Goal: Navigation & Orientation: Find specific page/section

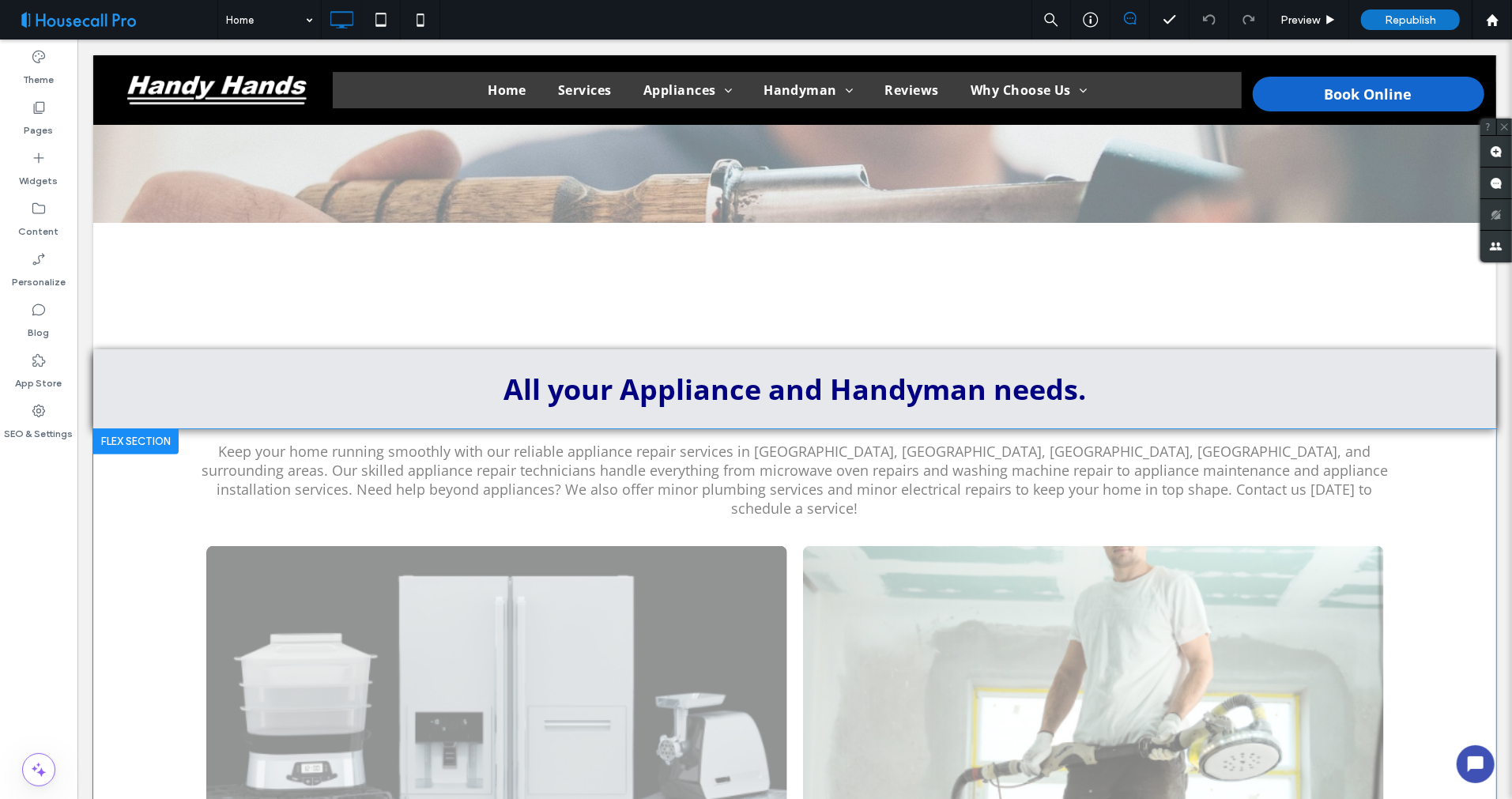
scroll to position [614, 0]
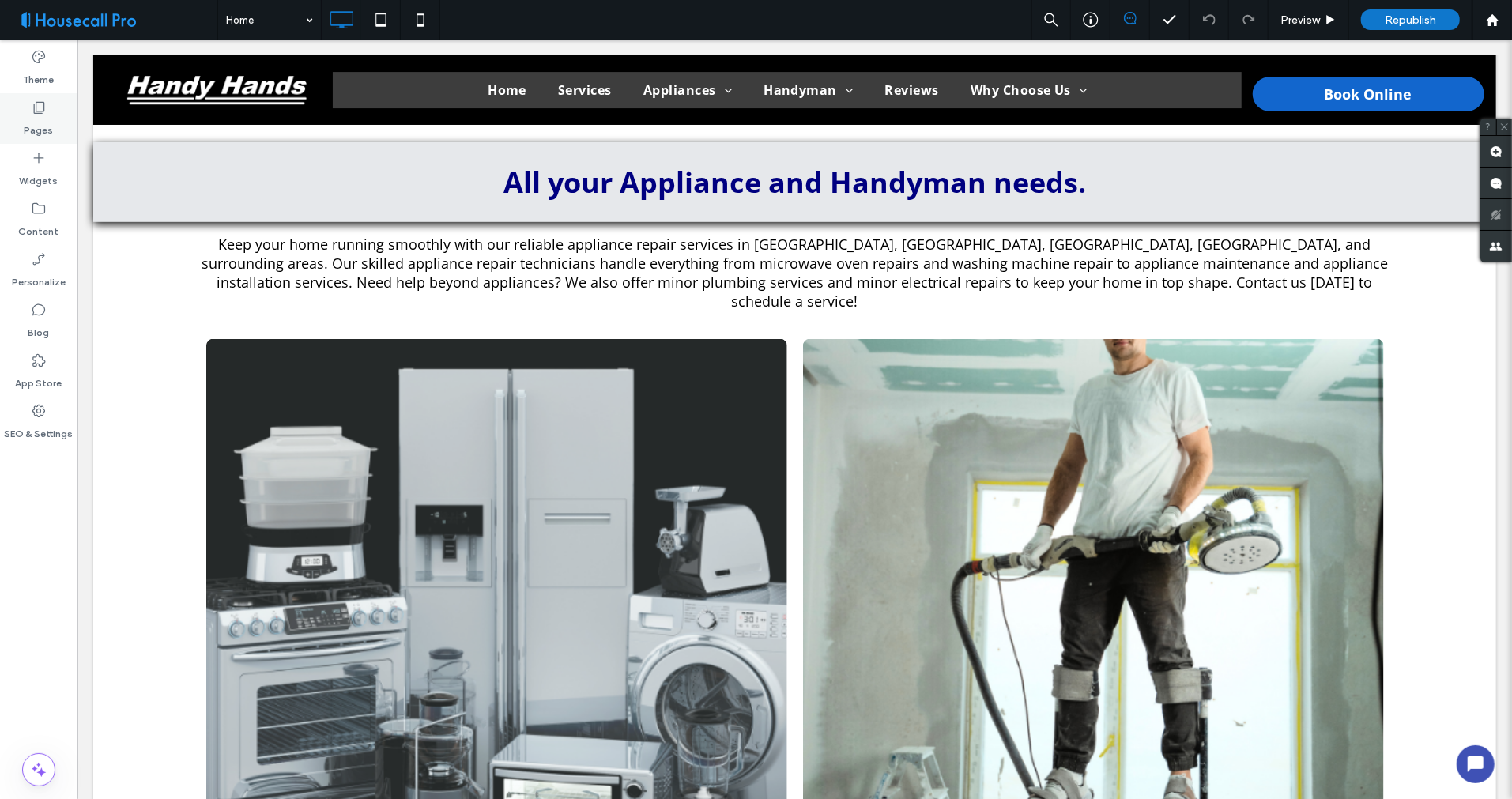
click at [32, 123] on label "Pages" at bounding box center [39, 126] width 29 height 22
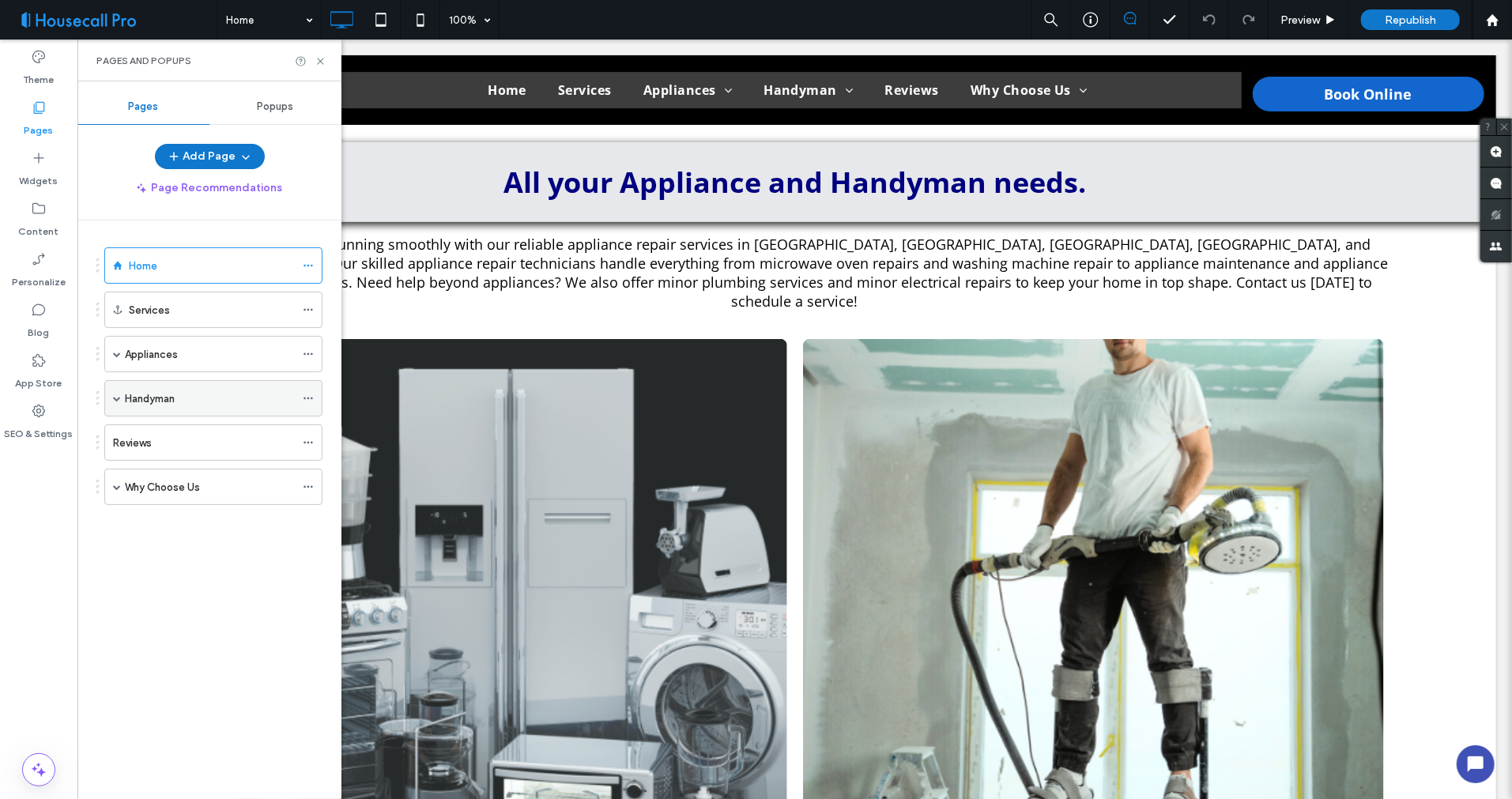
click at [120, 395] on span at bounding box center [117, 398] width 8 height 8
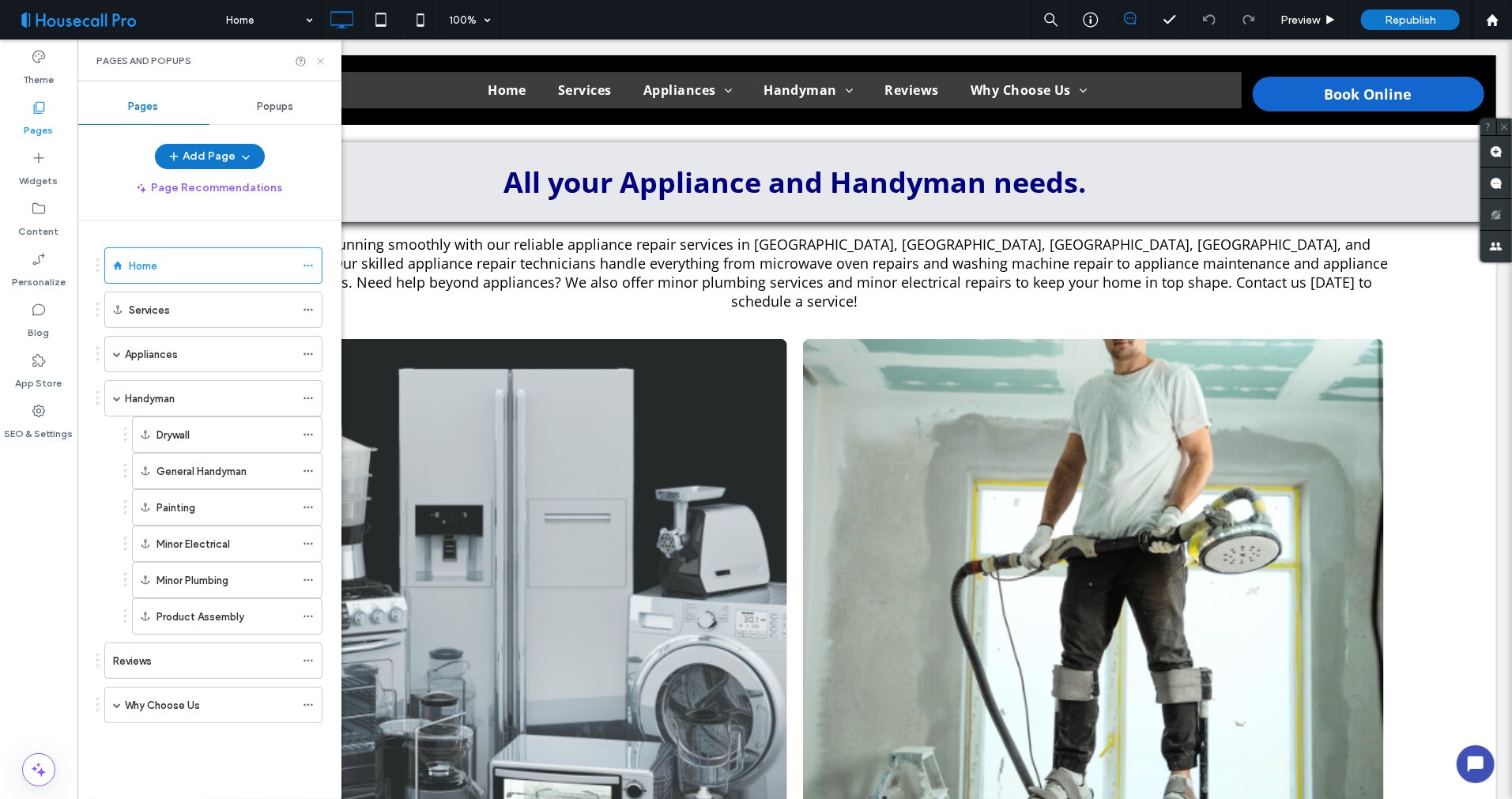
click at [319, 59] on use at bounding box center [320, 60] width 6 height 6
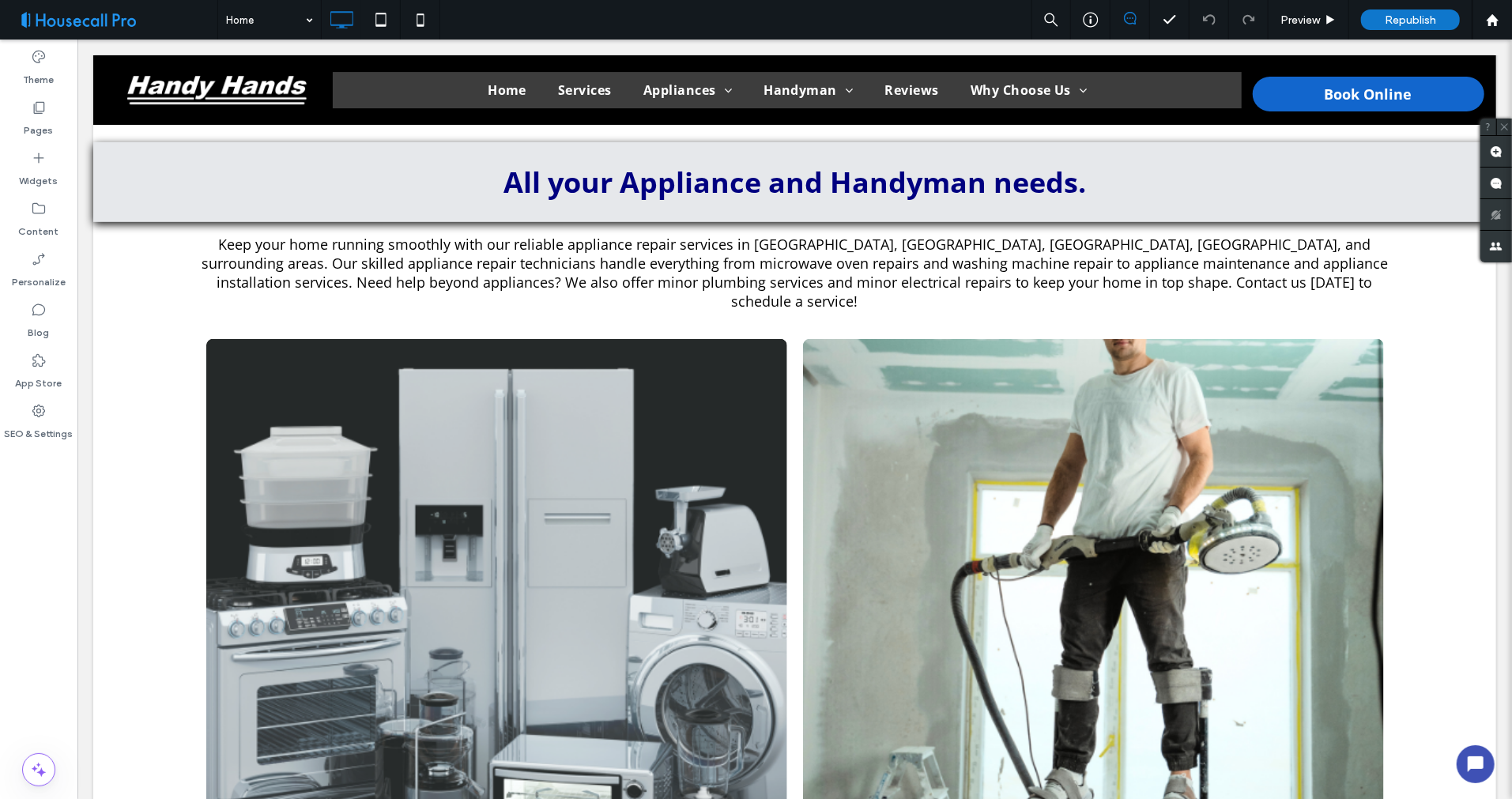
click at [156, 17] on span at bounding box center [114, 19] width 206 height 32
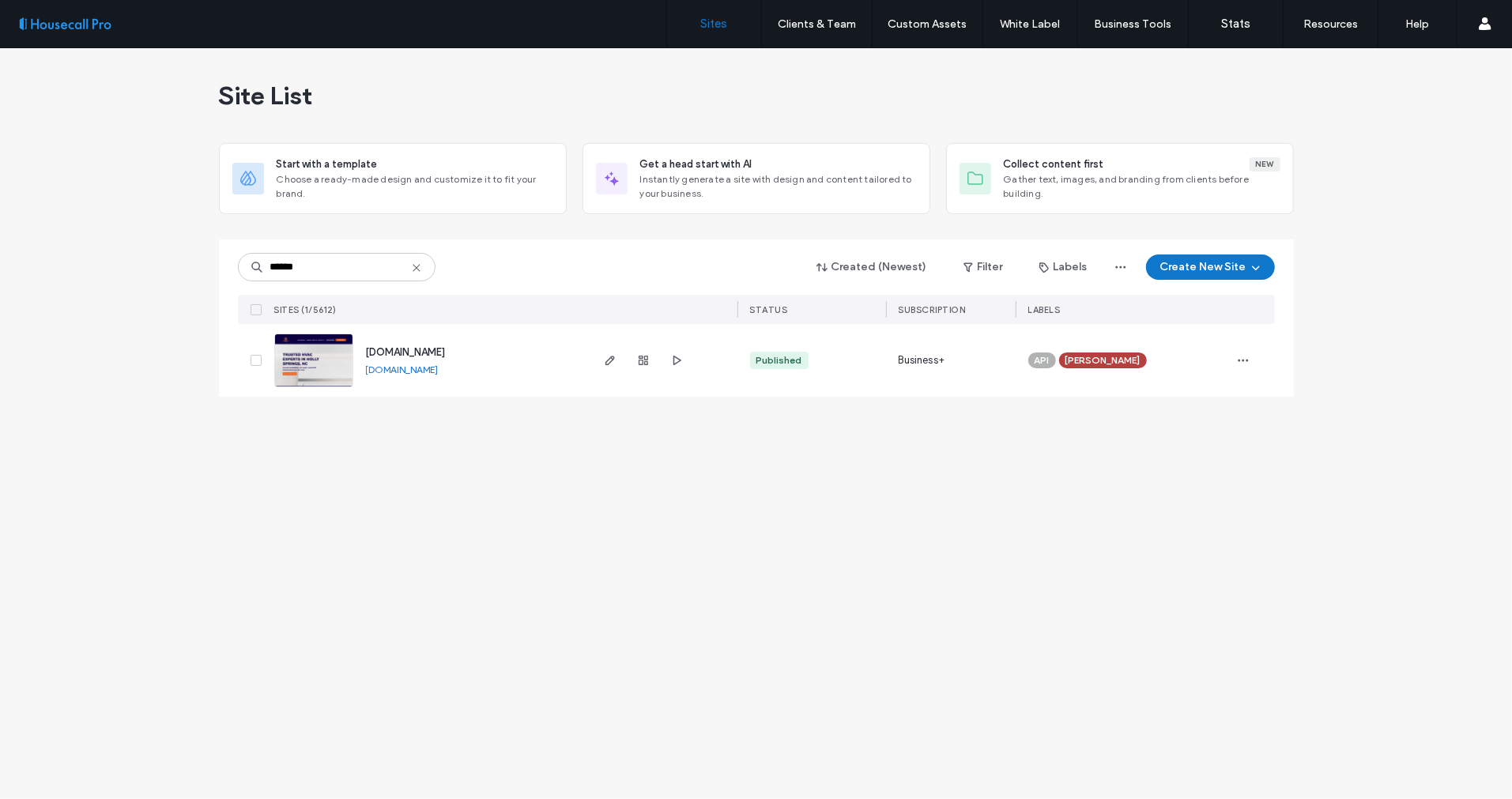
drag, startPoint x: 481, startPoint y: 357, endPoint x: 361, endPoint y: 354, distance: 120.0
click at [361, 354] on div "[DOMAIN_NAME] [DOMAIN_NAME]" at bounding box center [471, 361] width 235 height 72
copy span "[DOMAIN_NAME]"
drag, startPoint x: 335, startPoint y: 263, endPoint x: 179, endPoint y: 270, distance: 156.2
click at [234, 269] on div "****** Created (Newest) Filter Labels Create New Site SITES (1/5612) STATUS SUB…" at bounding box center [756, 318] width 1075 height 157
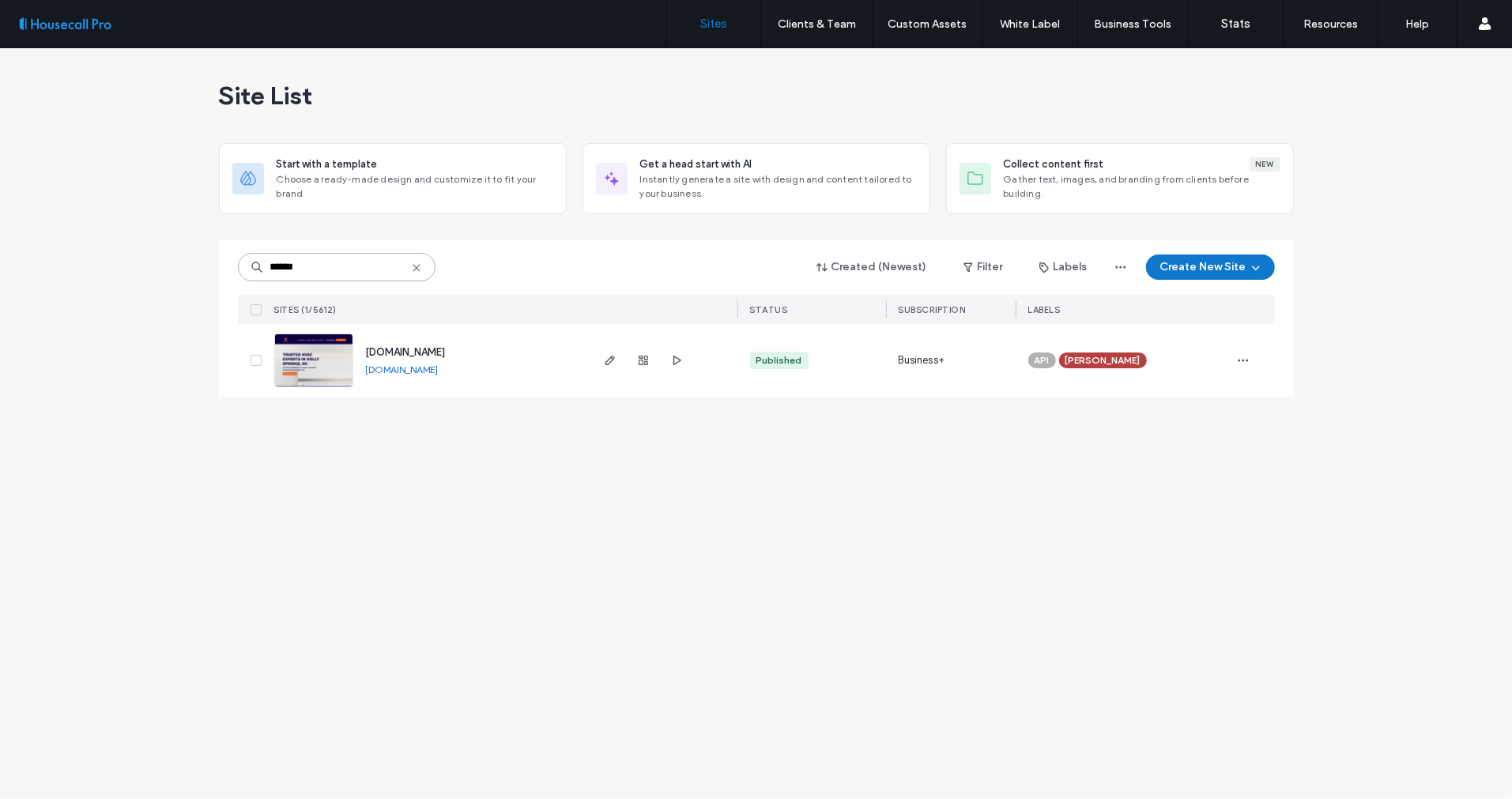
paste input
type input "******"
drag, startPoint x: 536, startPoint y: 354, endPoint x: 366, endPoint y: 353, distance: 170.0
click at [366, 353] on div "www.athletesonthemoveaz.com www.athletesonthemoveaz.com" at bounding box center [471, 361] width 235 height 72
copy span "www.athletesonthemoveaz.com"
